Goal: Find specific page/section: Find specific page/section

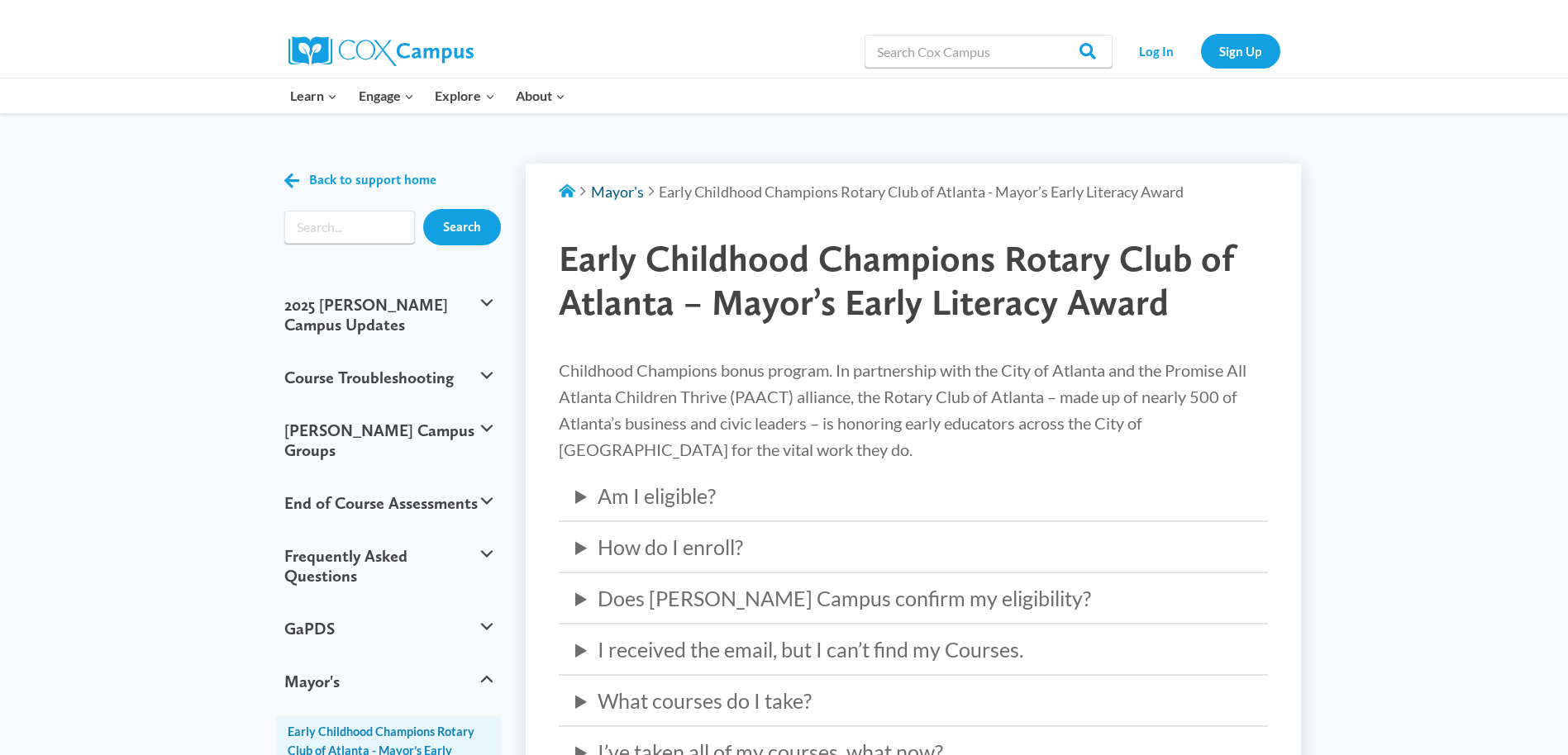
click at [616, 196] on span "Mayor's" at bounding box center [617, 192] width 53 height 19
